Goal: Task Accomplishment & Management: Manage account settings

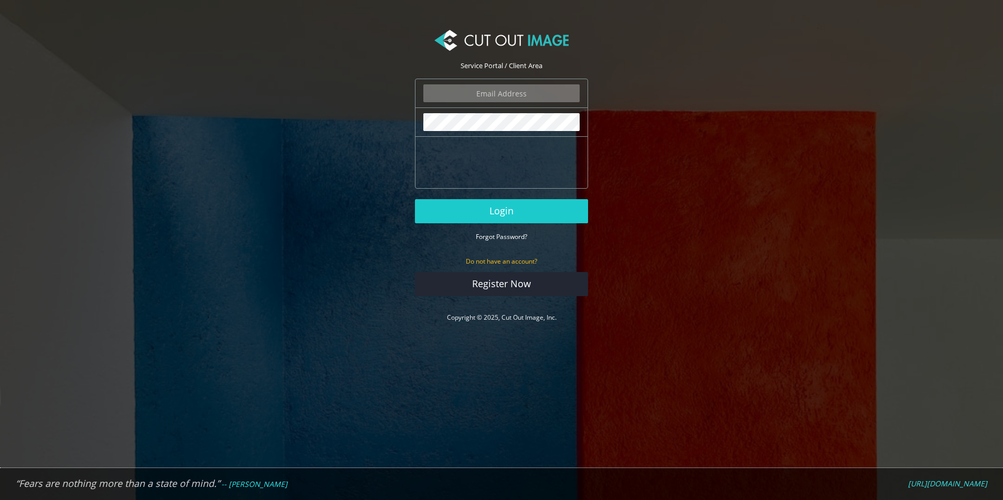
click at [525, 82] on div "The login field is required." at bounding box center [501, 93] width 173 height 29
click at [515, 90] on input "email" at bounding box center [501, 93] width 156 height 18
type input "[PERSON_NAME][EMAIL_ADDRESS][DOMAIN_NAME]"
drag, startPoint x: 498, startPoint y: 210, endPoint x: 567, endPoint y: 270, distance: 91.4
click at [498, 210] on button "Login" at bounding box center [501, 211] width 173 height 24
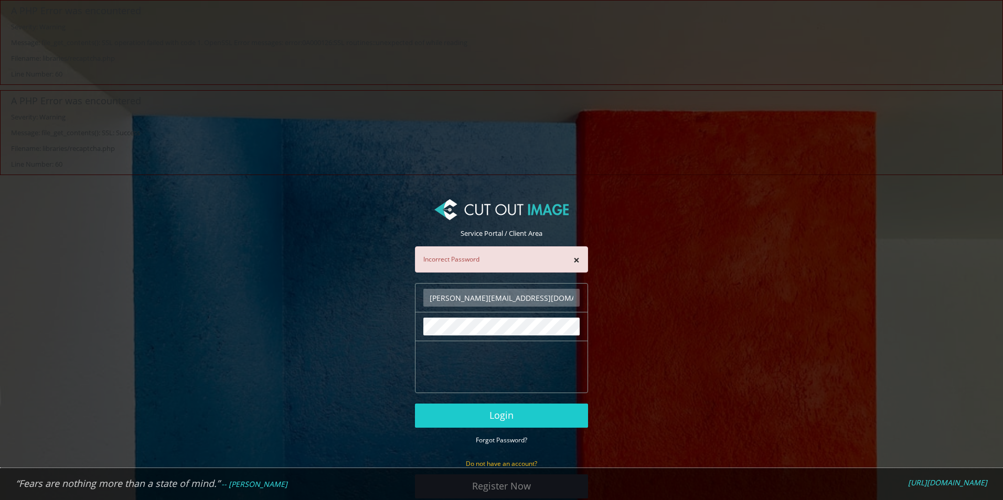
click at [415, 404] on button "Login" at bounding box center [501, 416] width 173 height 24
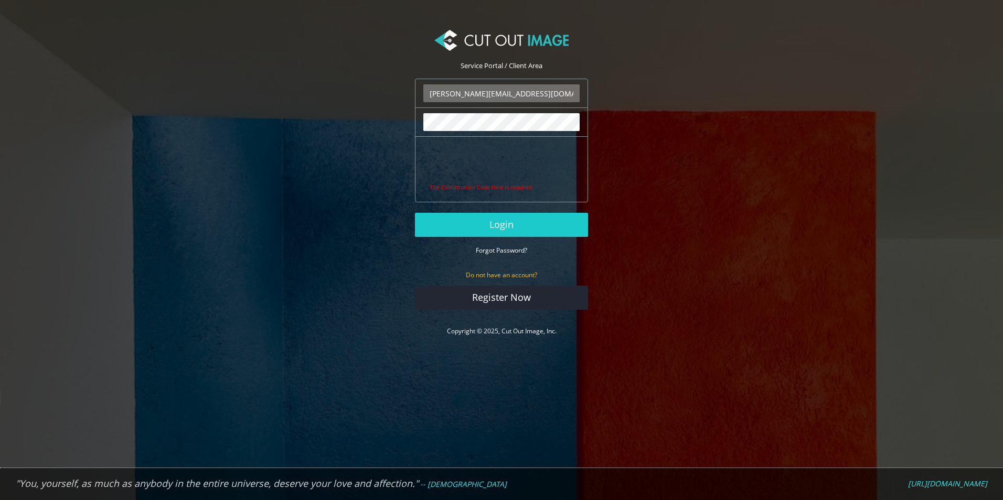
click at [415, 213] on button "Login" at bounding box center [501, 225] width 173 height 24
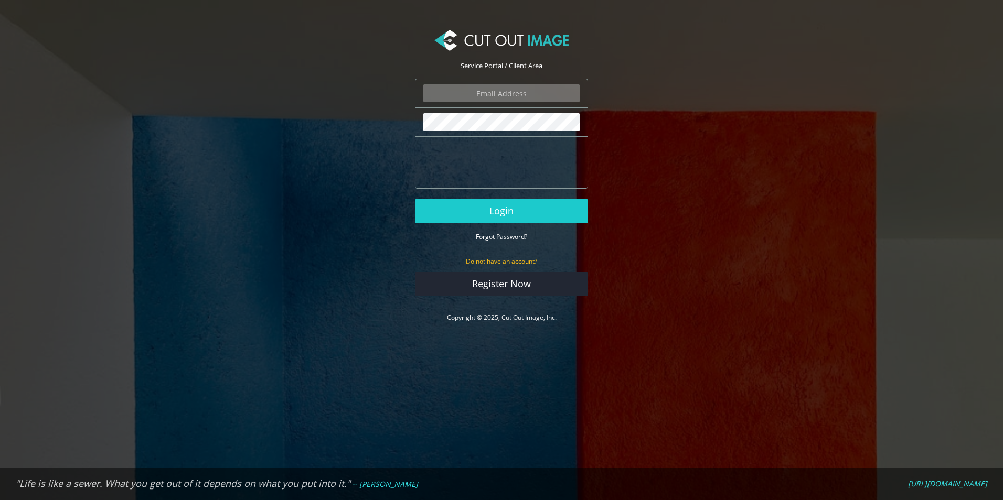
click at [519, 75] on header "Service Portal / Client Area" at bounding box center [501, 65] width 173 height 26
click at [502, 92] on input "email" at bounding box center [501, 93] width 156 height 18
type input "[PERSON_NAME][EMAIL_ADDRESS][DOMAIN_NAME]"
click at [415, 199] on button "Login" at bounding box center [501, 211] width 173 height 24
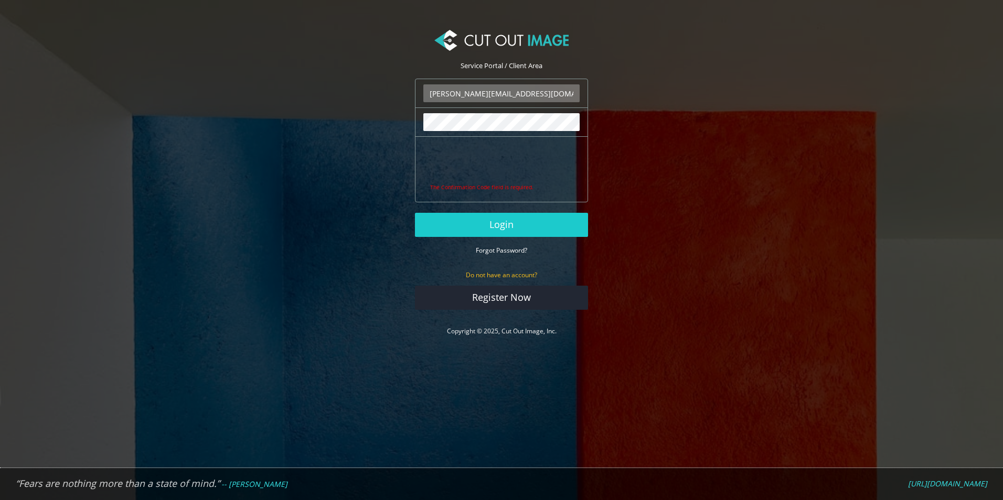
click at [415, 213] on button "Login" at bounding box center [501, 225] width 173 height 24
